Goal: Information Seeking & Learning: Learn about a topic

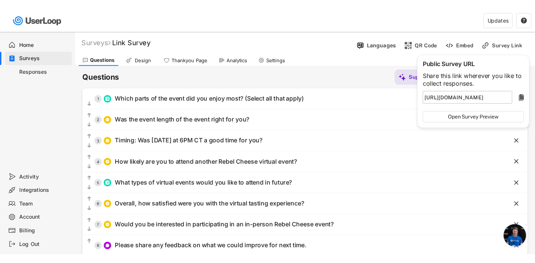
scroll to position [4751, 0]
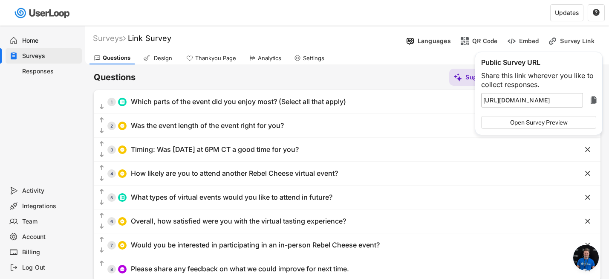
click at [593, 100] on text "" at bounding box center [594, 100] width 6 height 10
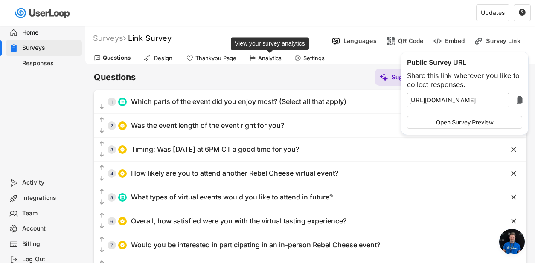
click at [264, 60] on div "Analytics" at bounding box center [269, 58] width 23 height 7
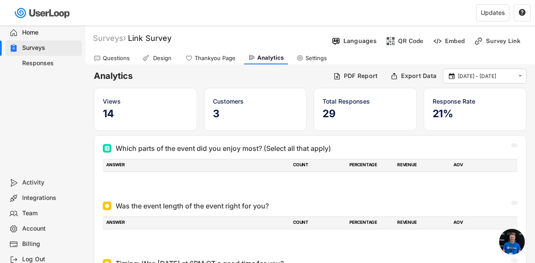
scroll to position [4751, 0]
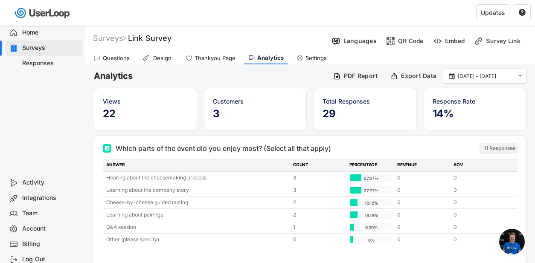
scroll to position [4751, 0]
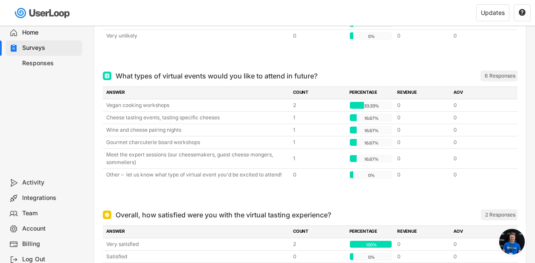
scroll to position [541, 0]
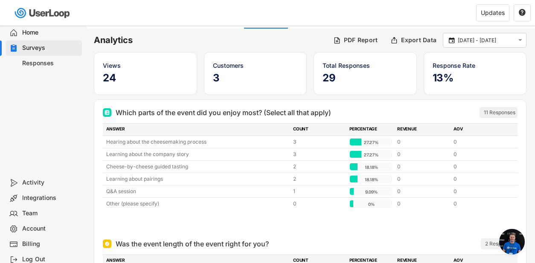
scroll to position [4751, 0]
